Goal: Transaction & Acquisition: Purchase product/service

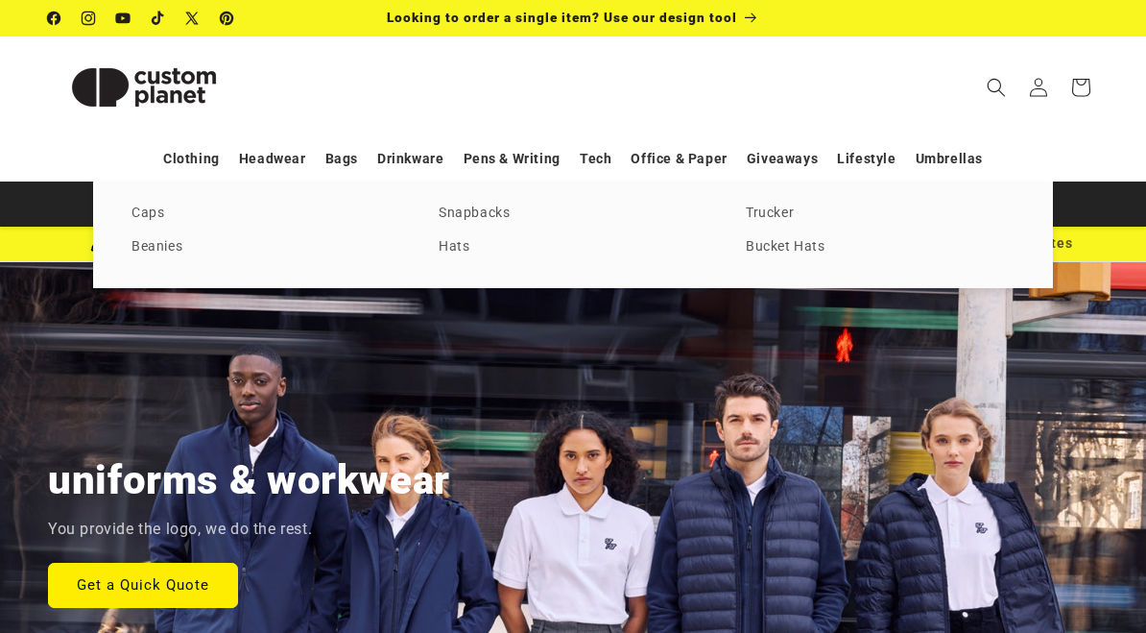
click at [167, 211] on link "Caps" at bounding box center [266, 214] width 269 height 26
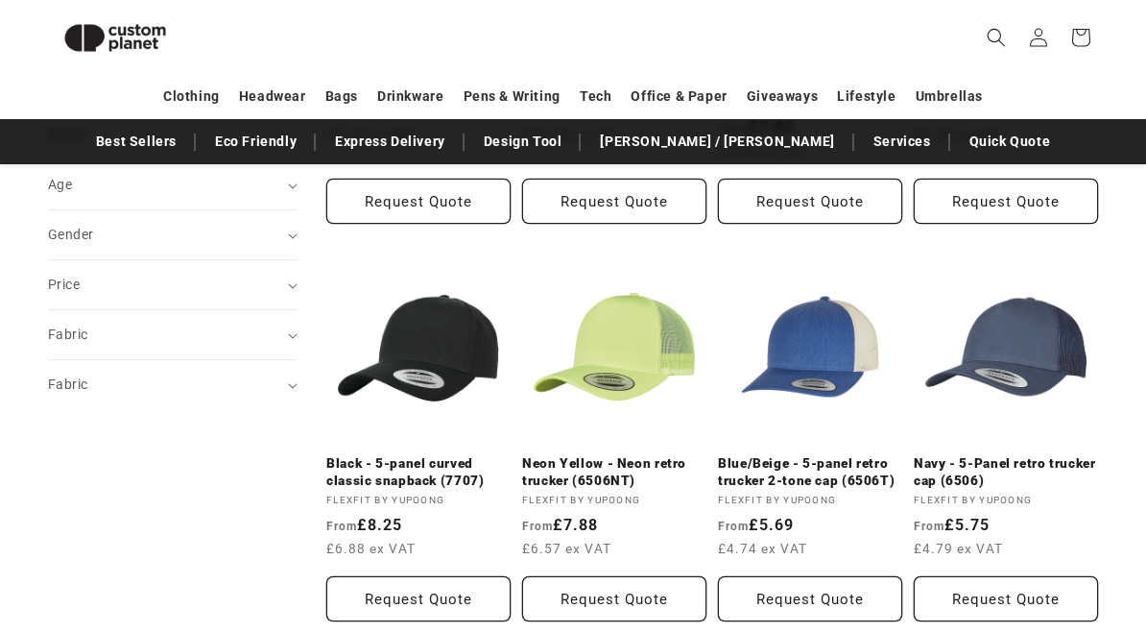
scroll to position [555, 0]
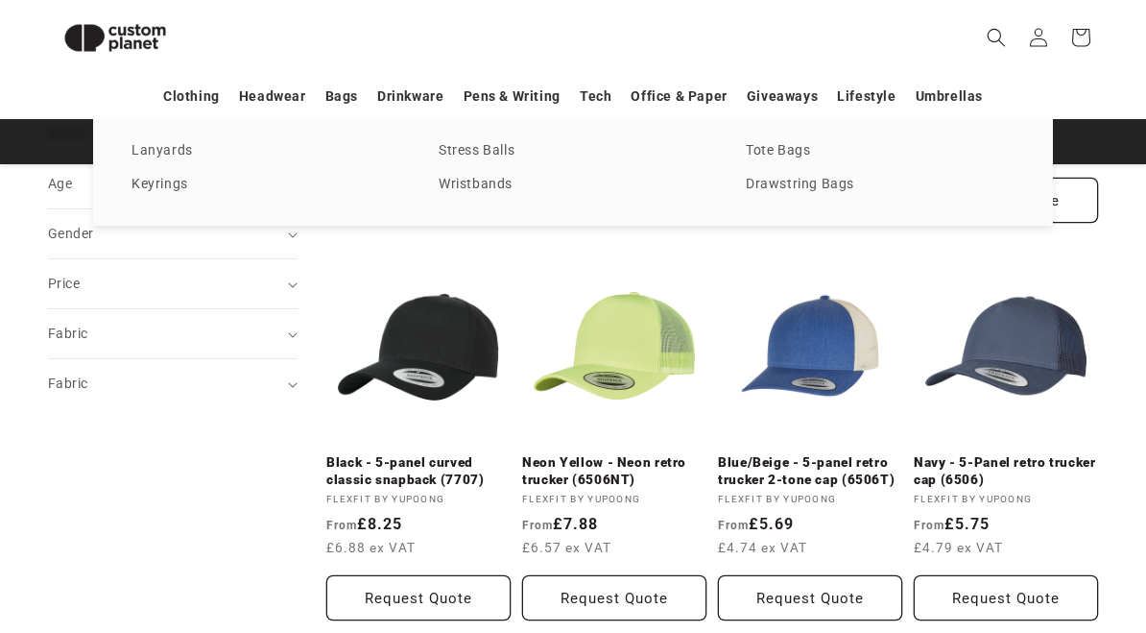
click at [171, 191] on link "Keyrings" at bounding box center [266, 185] width 269 height 26
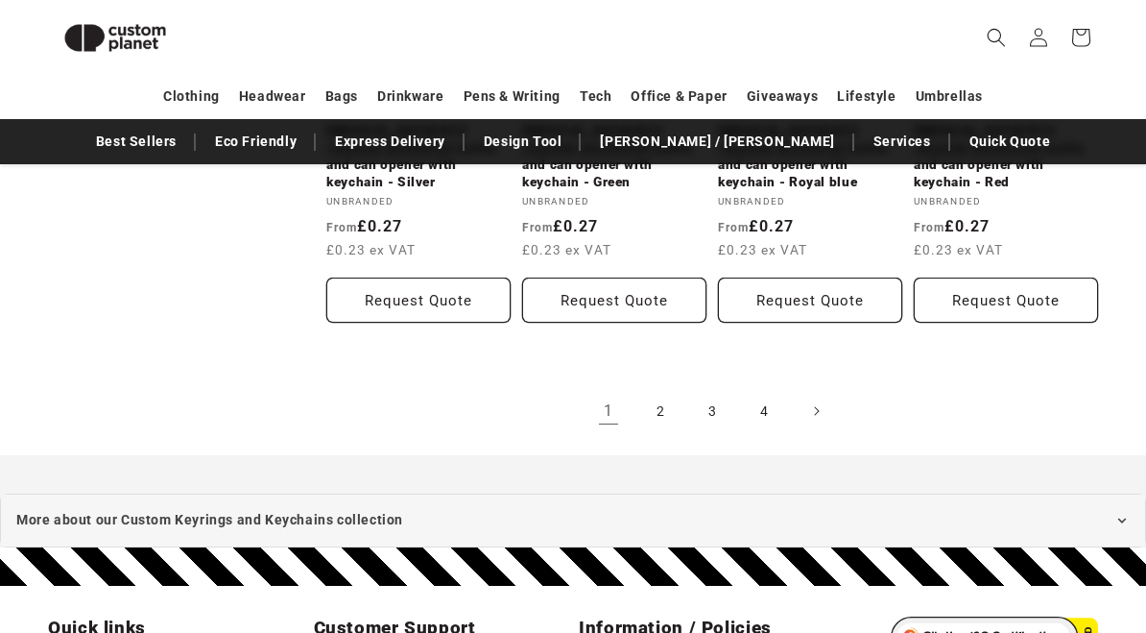
scroll to position [2132, 0]
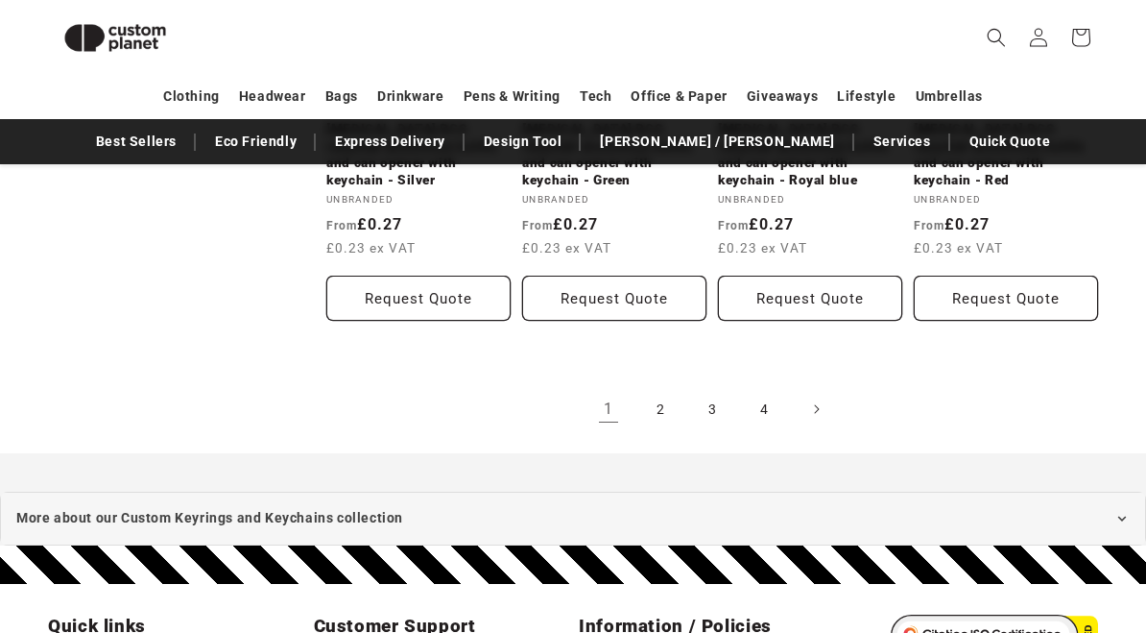
click at [653, 398] on link "2" at bounding box center [660, 409] width 42 height 42
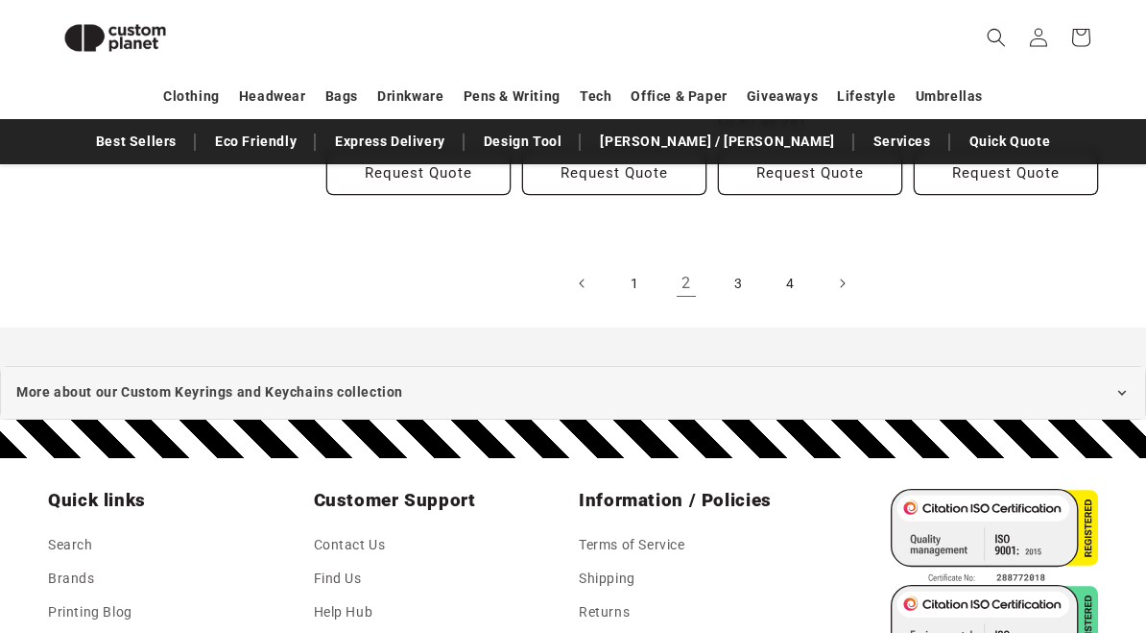
scroll to position [2187, 0]
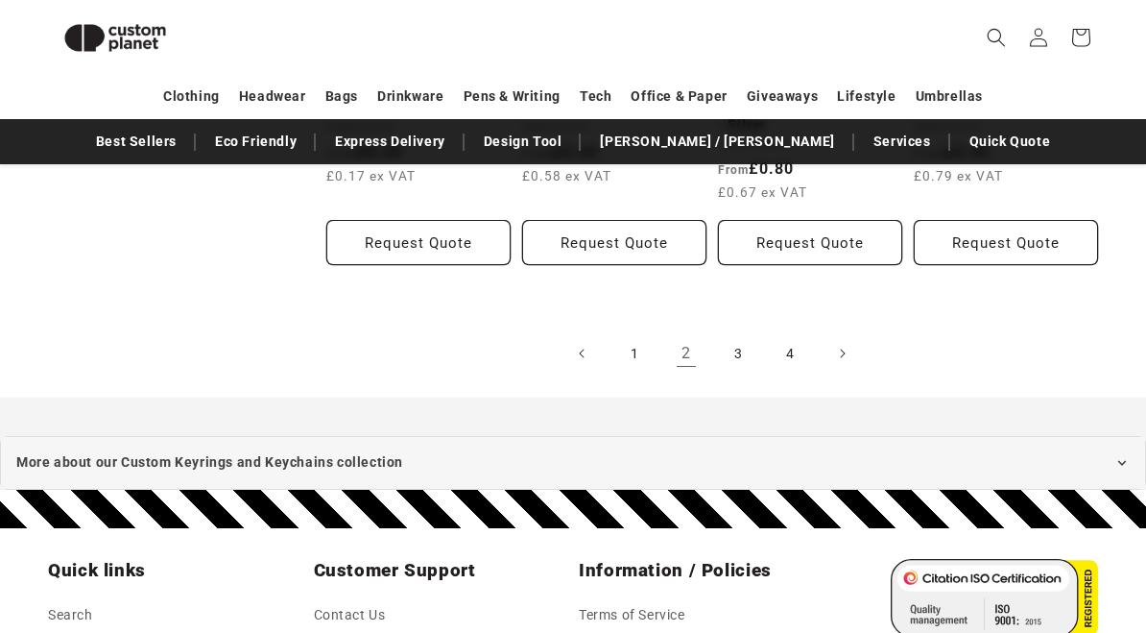
click at [742, 332] on link "3" at bounding box center [738, 353] width 42 height 42
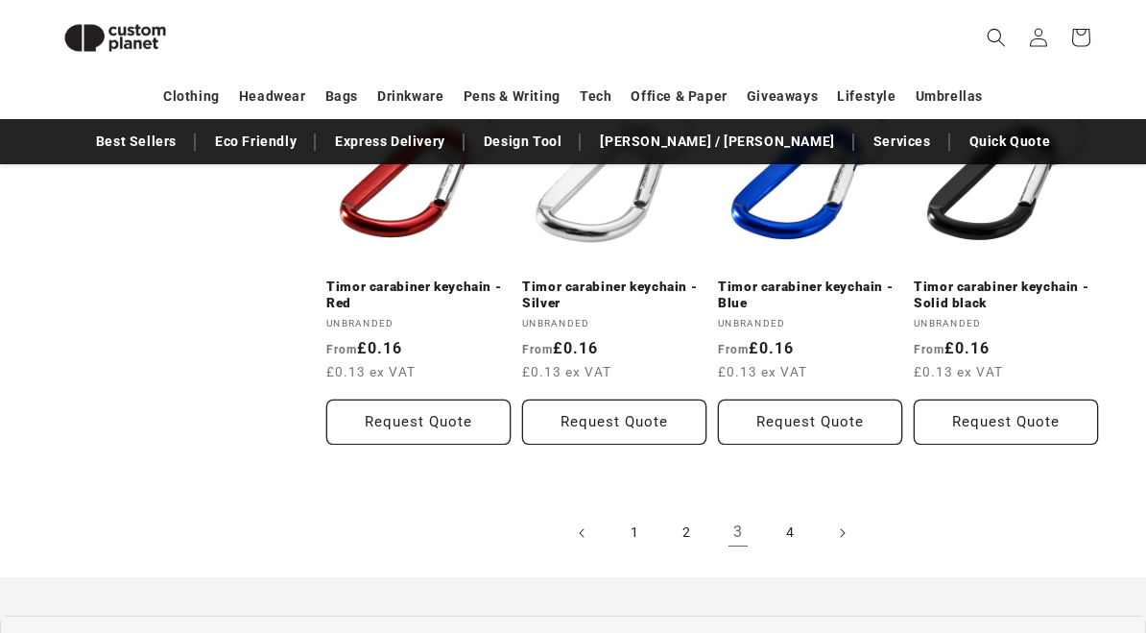
scroll to position [1990, 0]
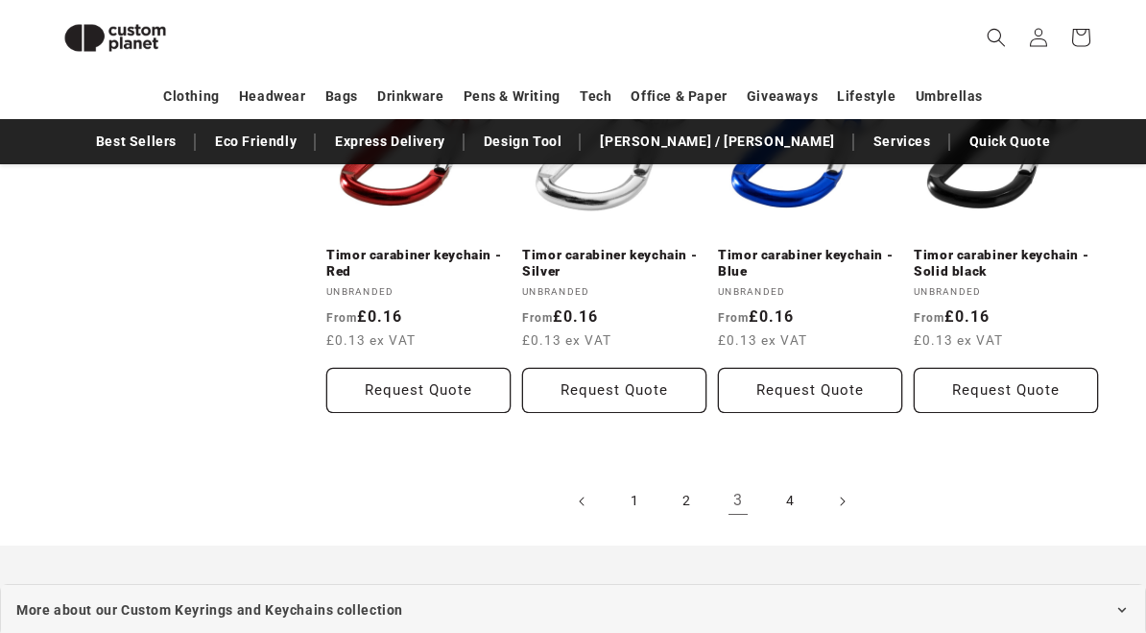
click at [790, 497] on link "4" at bounding box center [790, 501] width 42 height 42
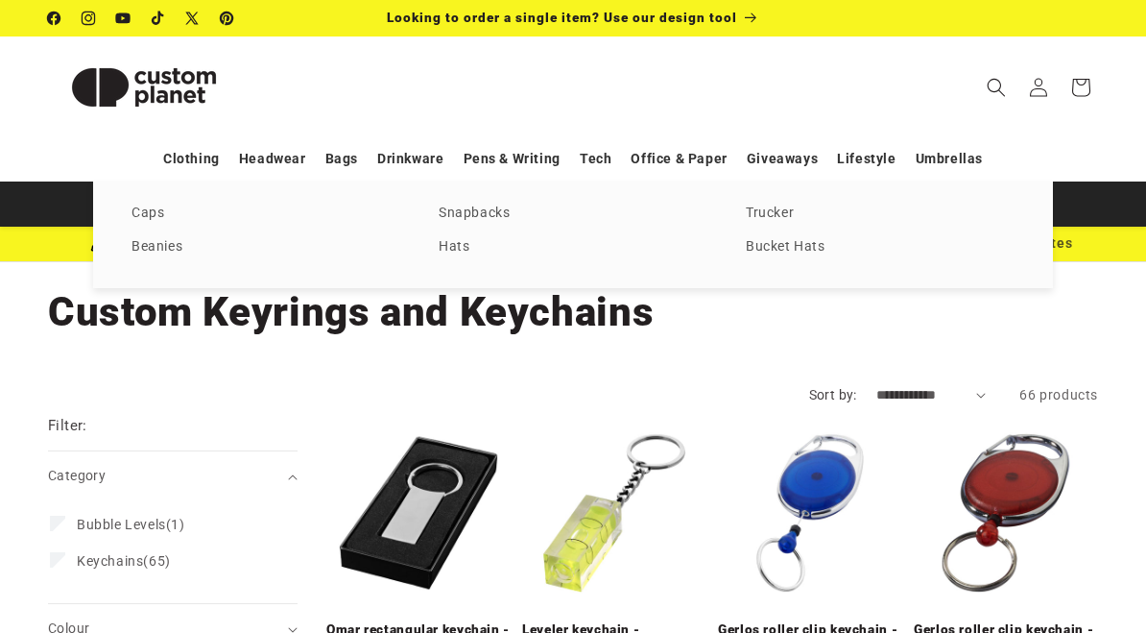
click at [775, 214] on link "Trucker" at bounding box center [880, 214] width 269 height 26
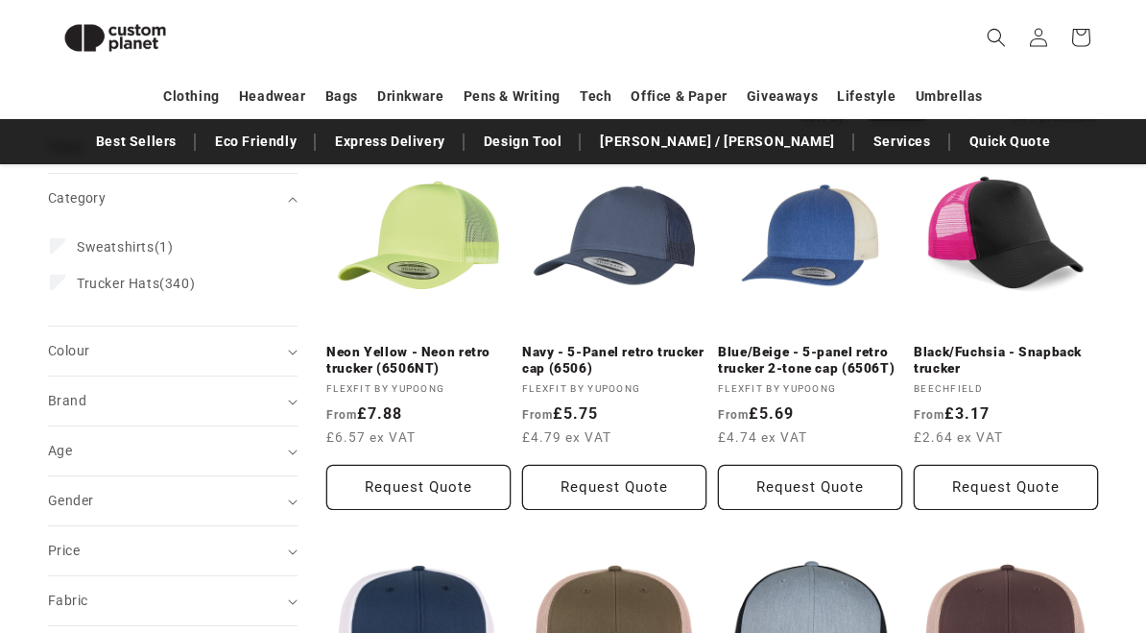
scroll to position [253, 0]
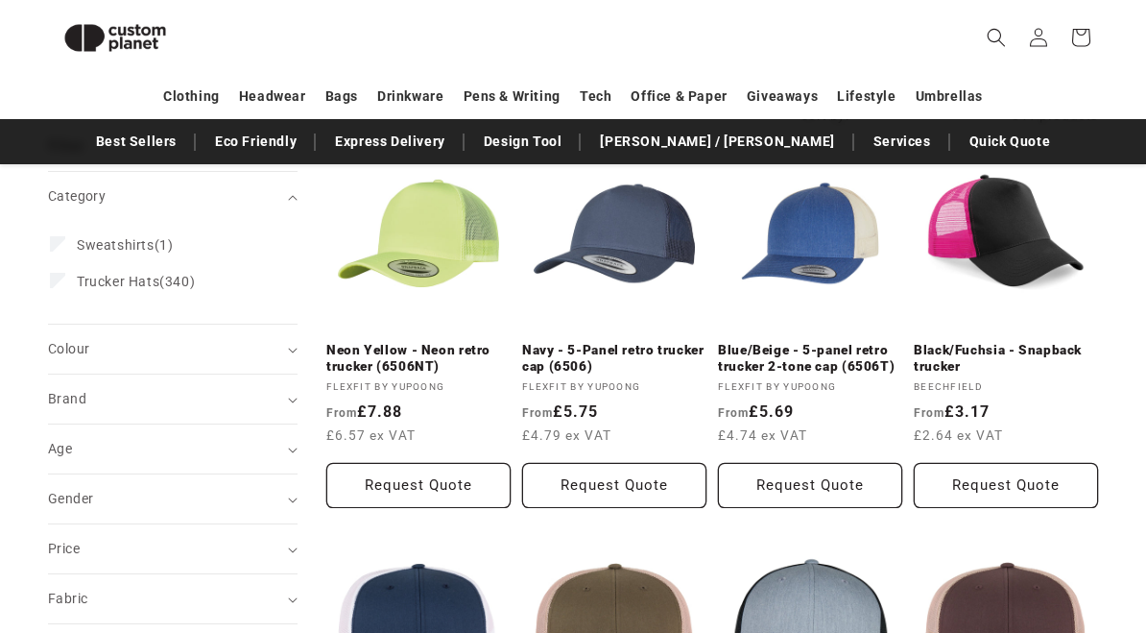
click at [1010, 342] on link "Black/Fuchsia - Snapback trucker" at bounding box center [1006, 359] width 184 height 34
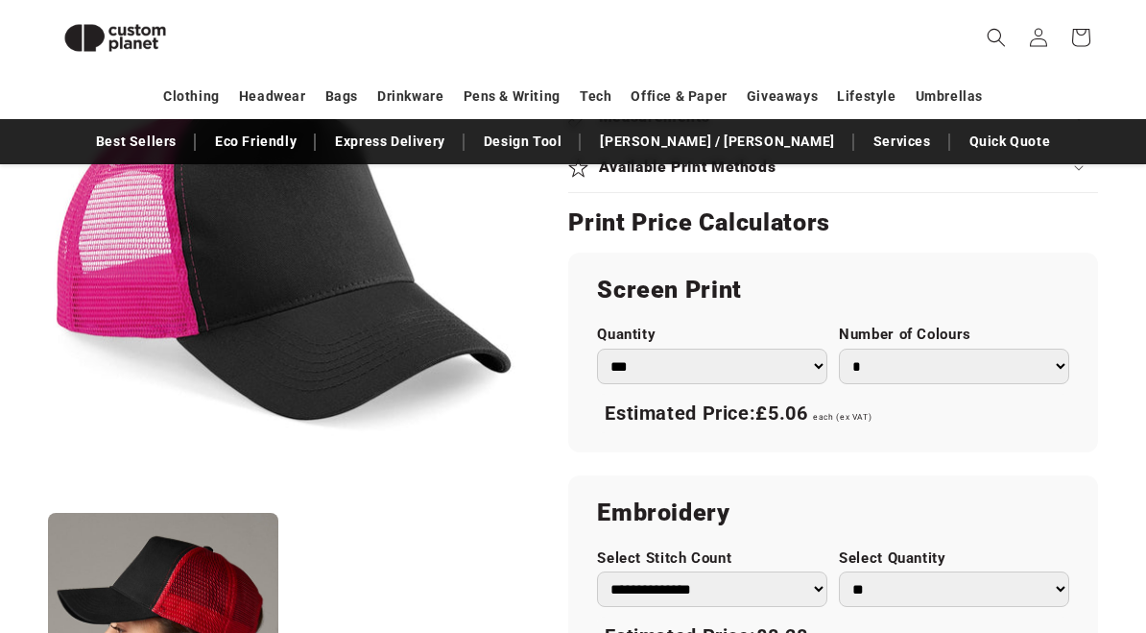
scroll to position [1017, 0]
click at [1049, 360] on select "* * * * * * *" at bounding box center [954, 366] width 230 height 36
click at [1053, 364] on select "* * * * * * *" at bounding box center [954, 366] width 230 height 36
select select "*"
click at [1049, 362] on select "* * * * * * *" at bounding box center [954, 366] width 230 height 36
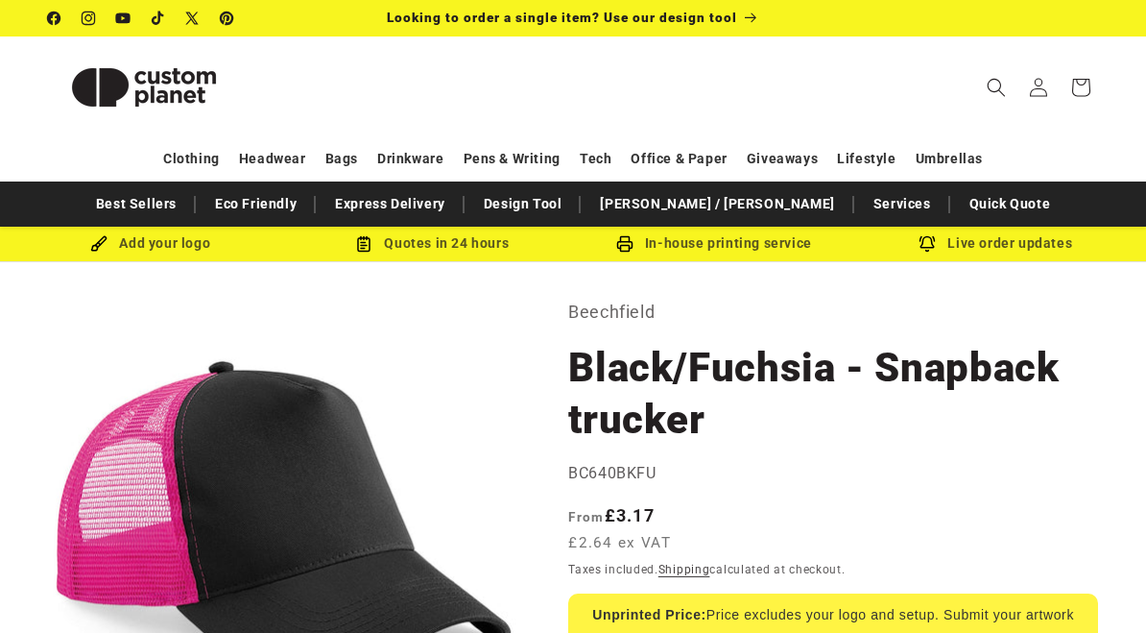
scroll to position [1058, 0]
